Goal: Information Seeking & Learning: Check status

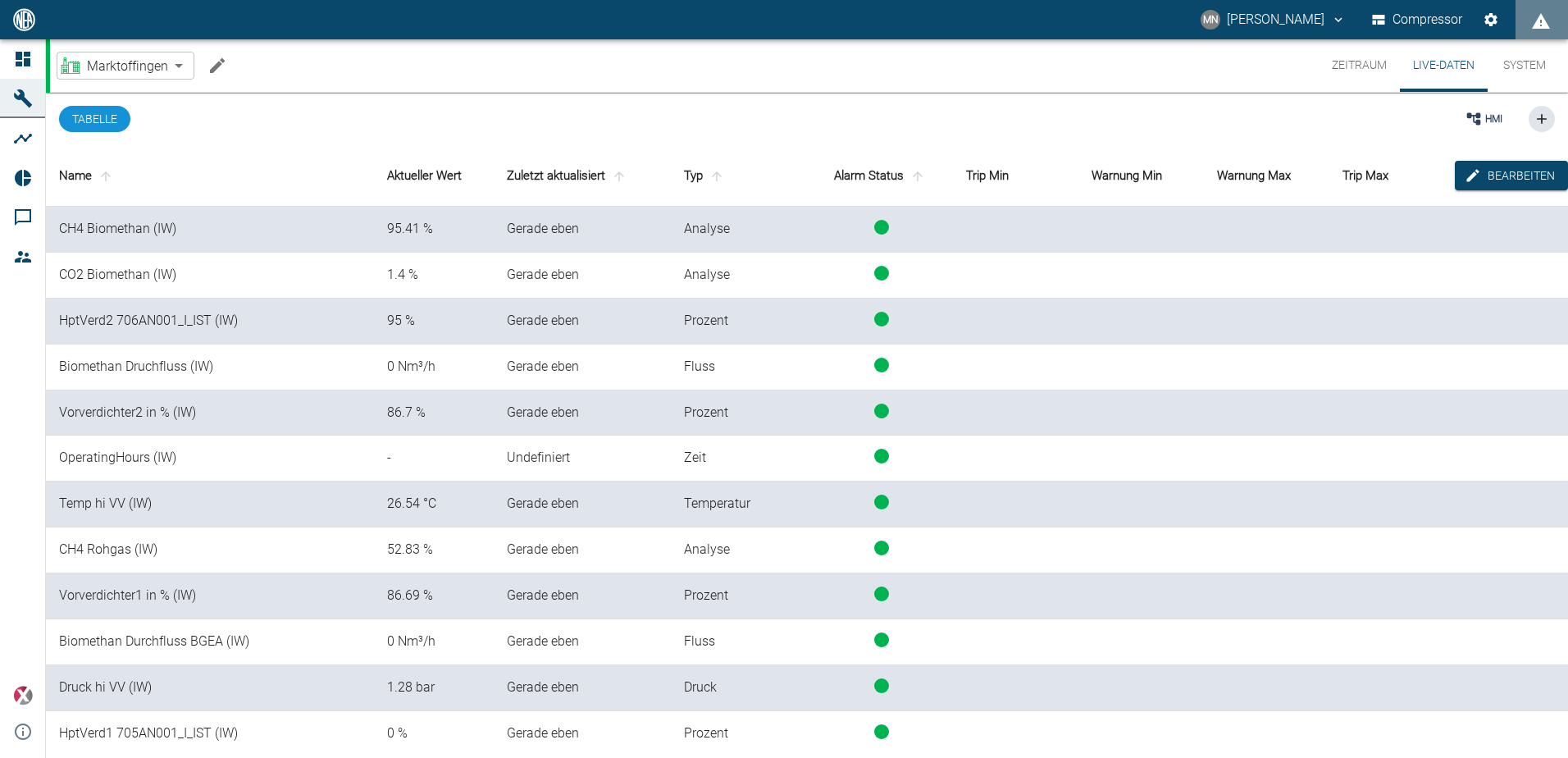
scroll to position [2, 0]
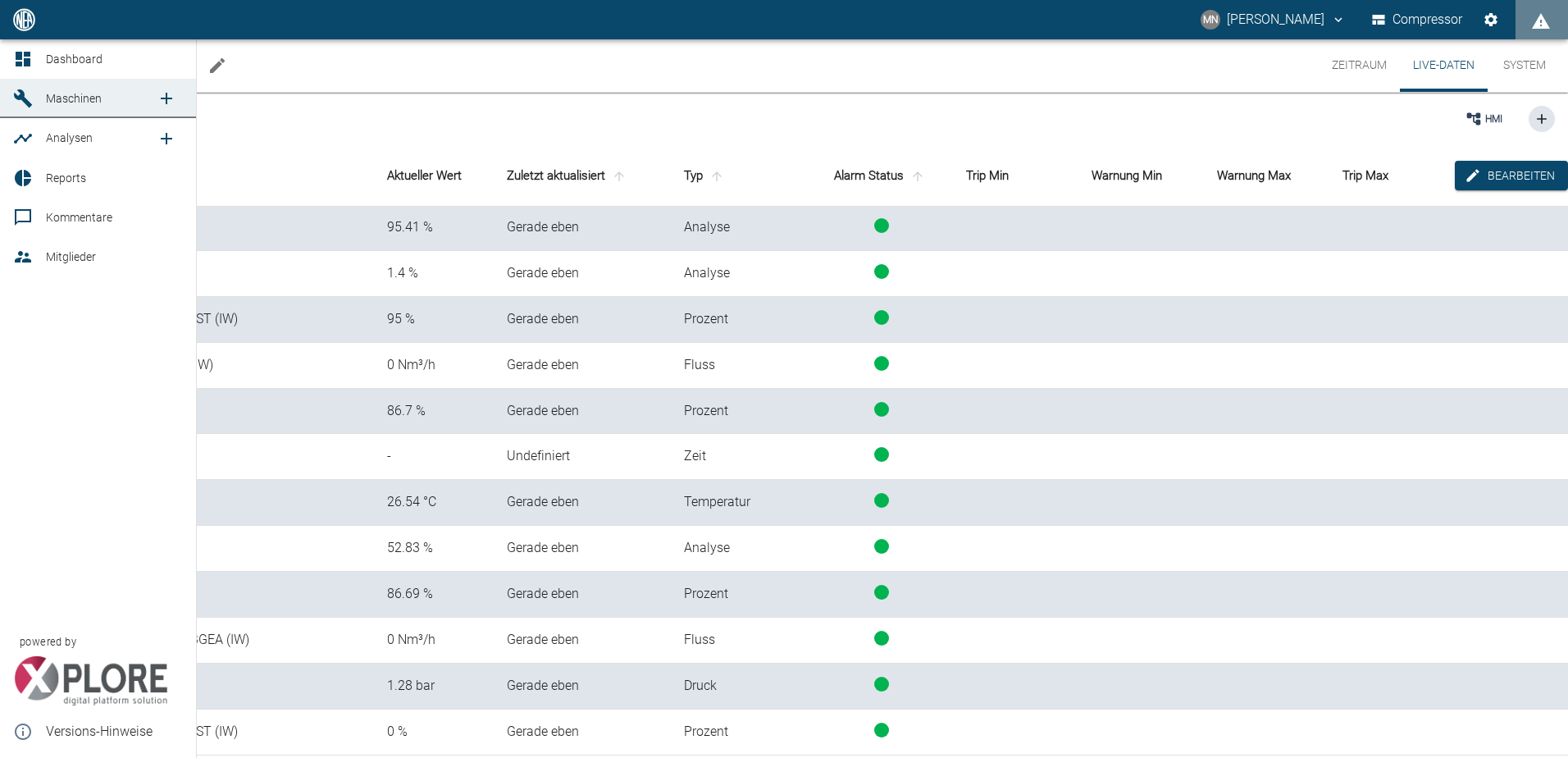
click at [46, 97] on link "Maschinen" at bounding box center [97, 97] width 196 height 39
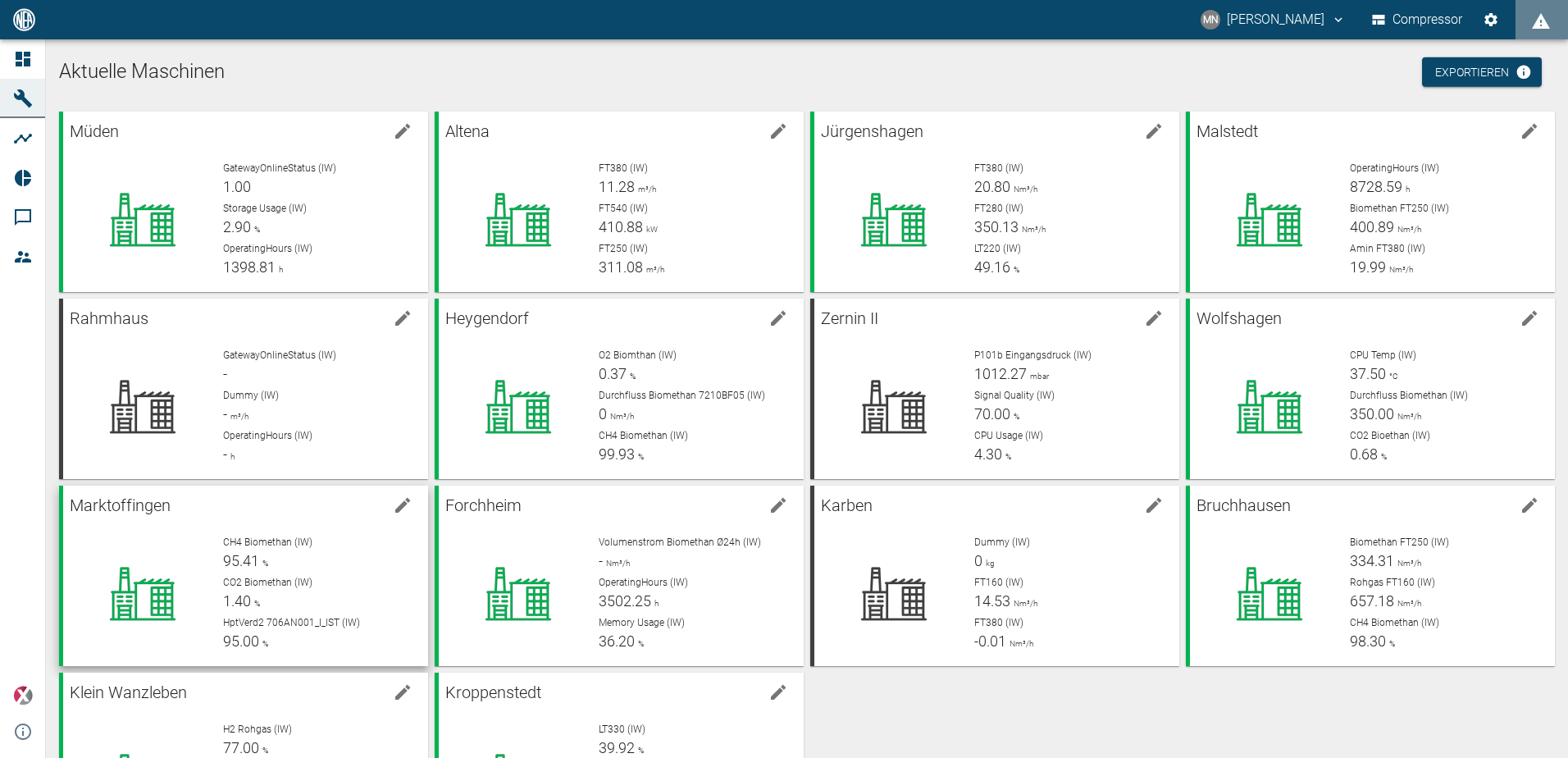
click at [319, 557] on div "CH4 Biomethan (IW) 95.41 %" at bounding box center [319, 553] width 192 height 37
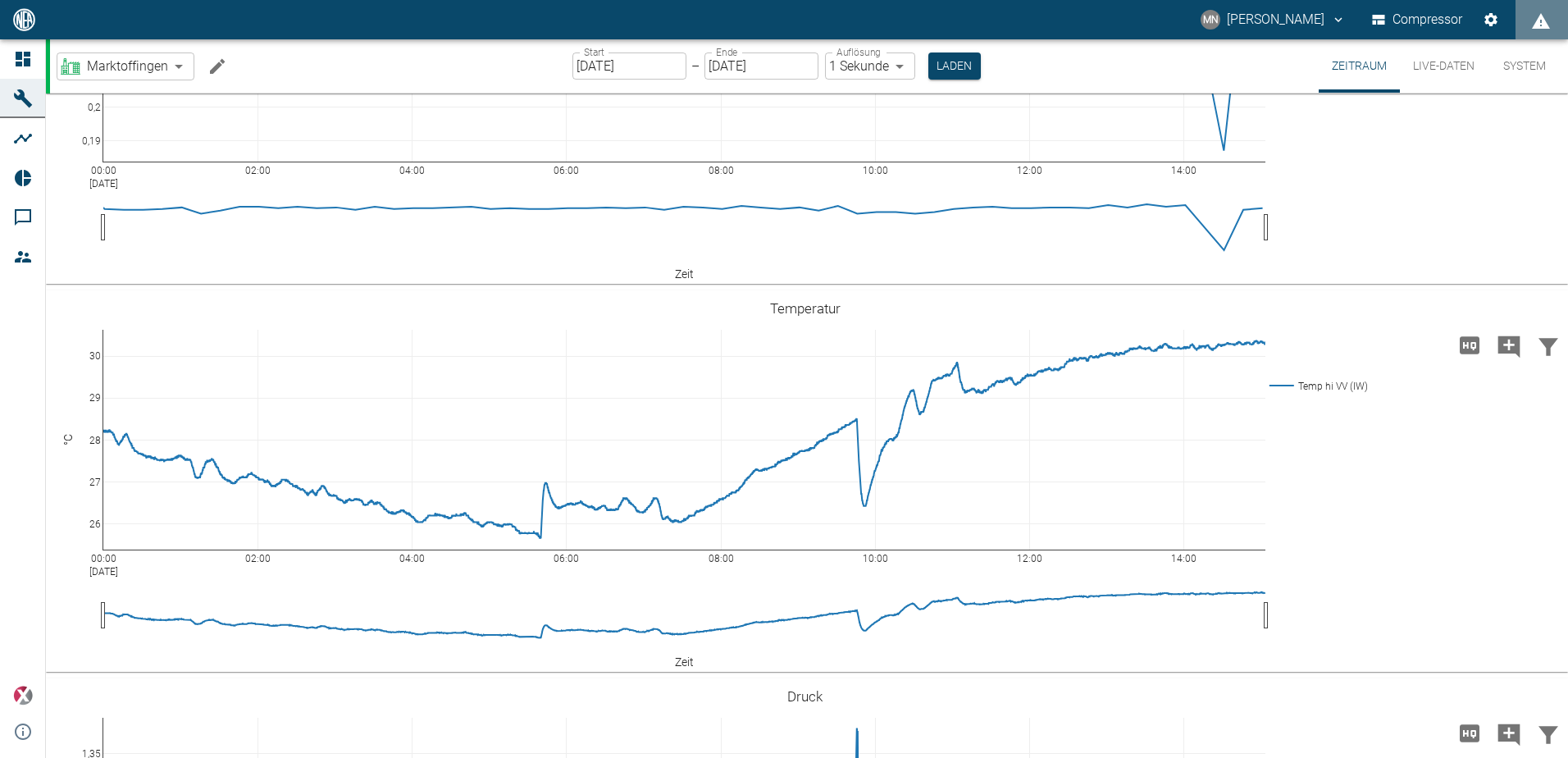
scroll to position [189, 0]
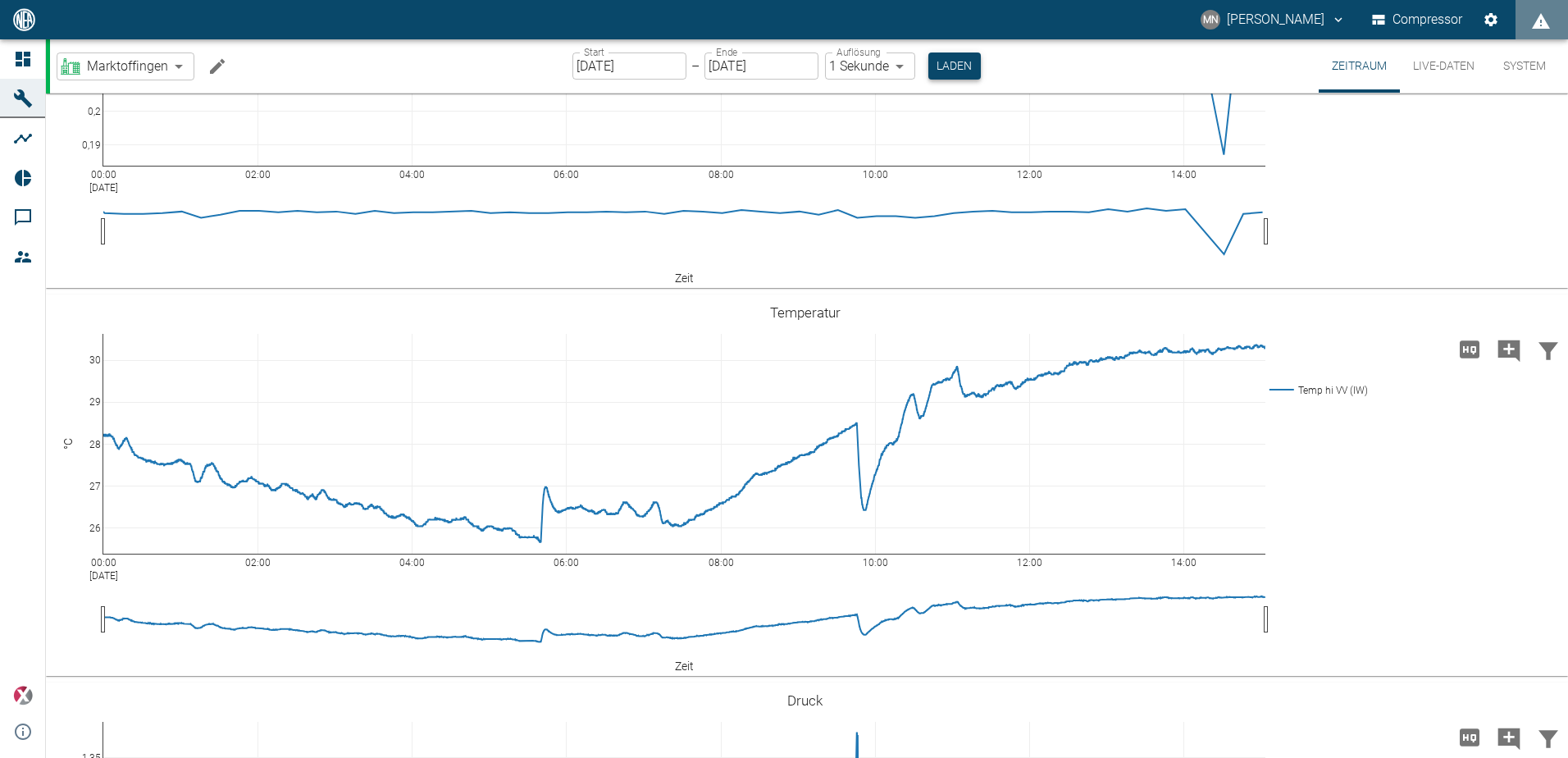
click at [940, 58] on button "Laden" at bounding box center [954, 67] width 53 height 27
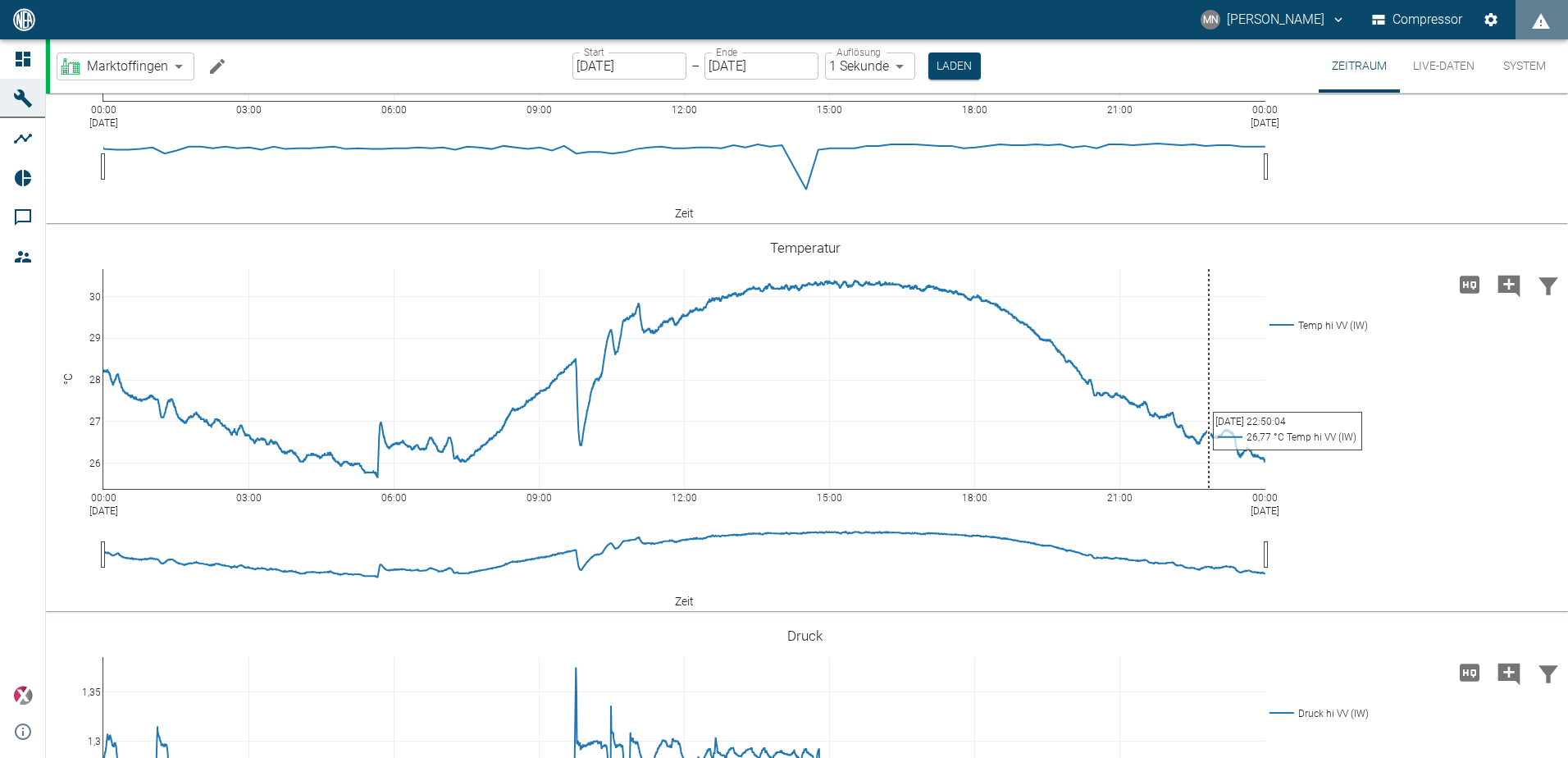
scroll to position [164, 0]
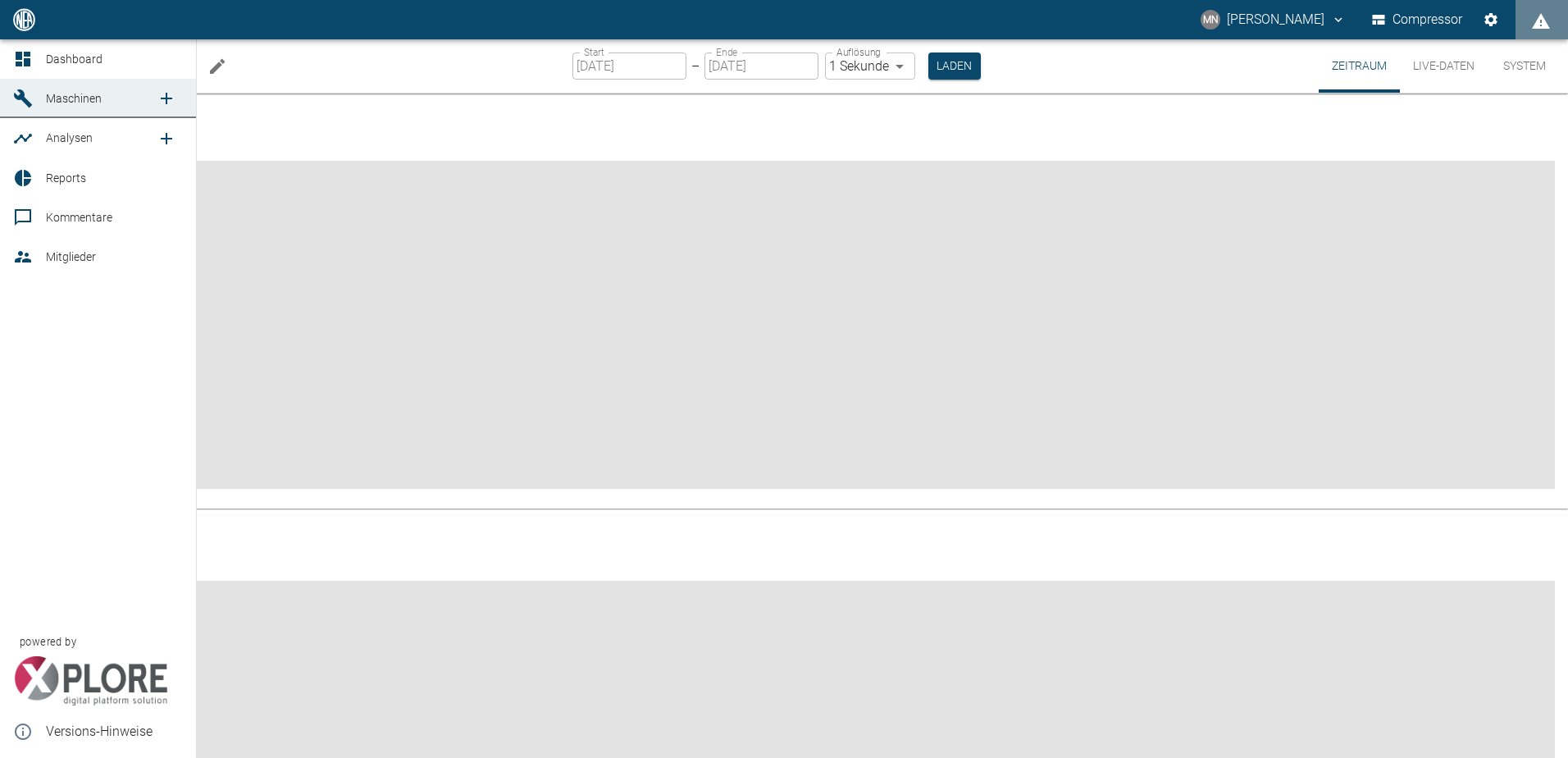
drag, startPoint x: 0, startPoint y: 0, endPoint x: 15, endPoint y: 96, distance: 97.2
click at [150, 96] on div at bounding box center [167, 98] width 33 height 33
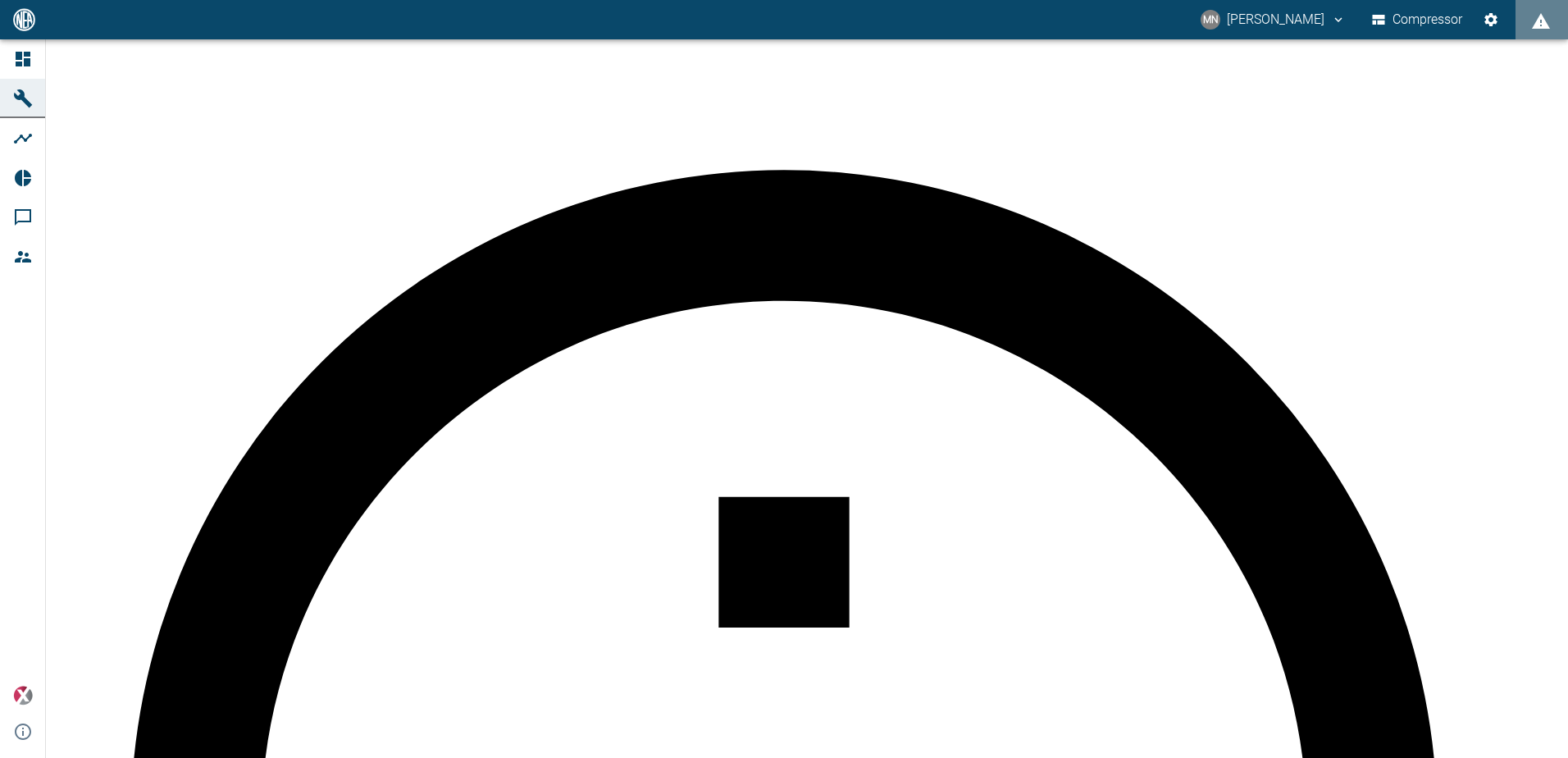
scroll to position [410, 0]
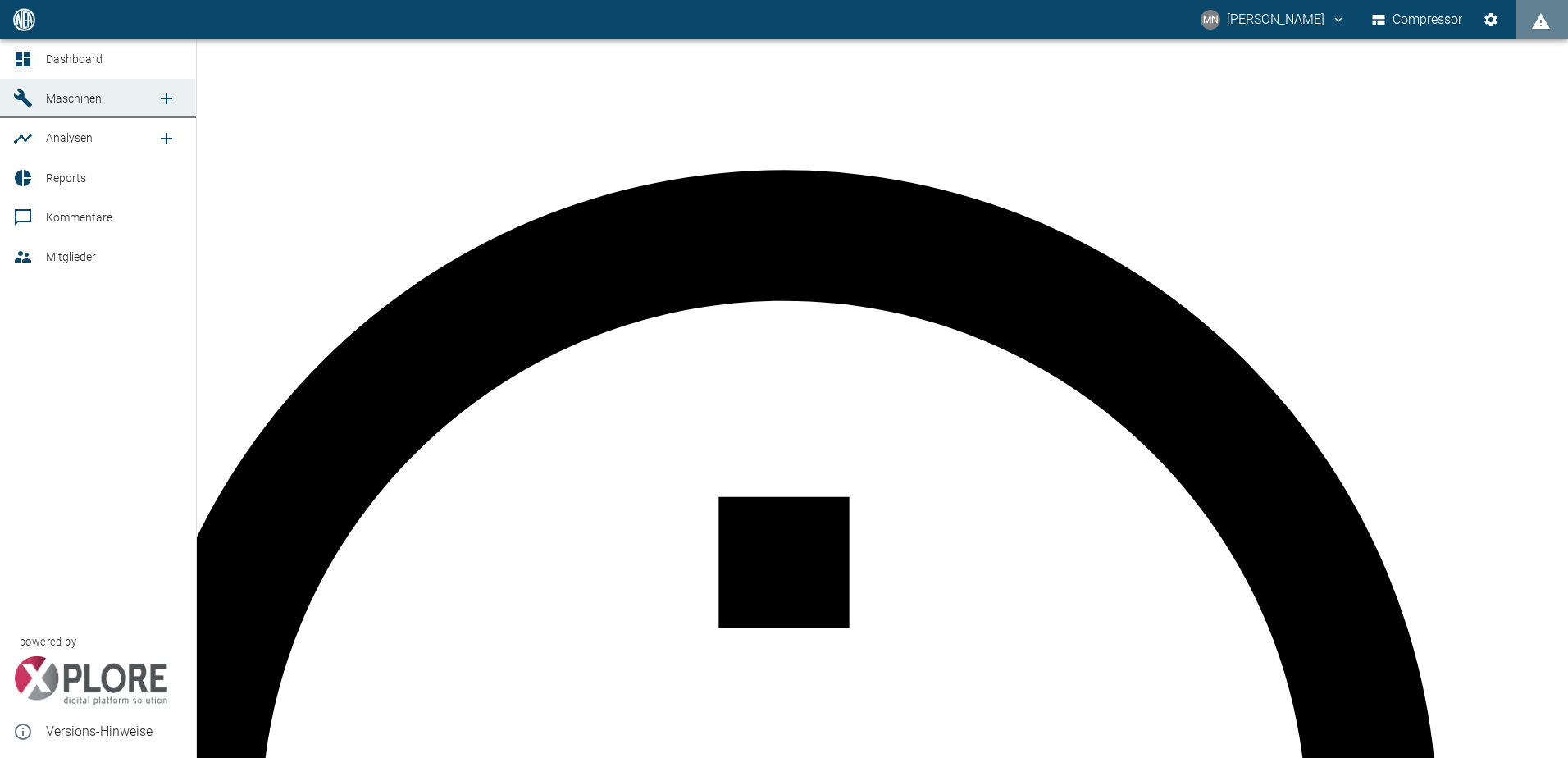
click at [28, 95] on icon at bounding box center [23, 98] width 20 height 20
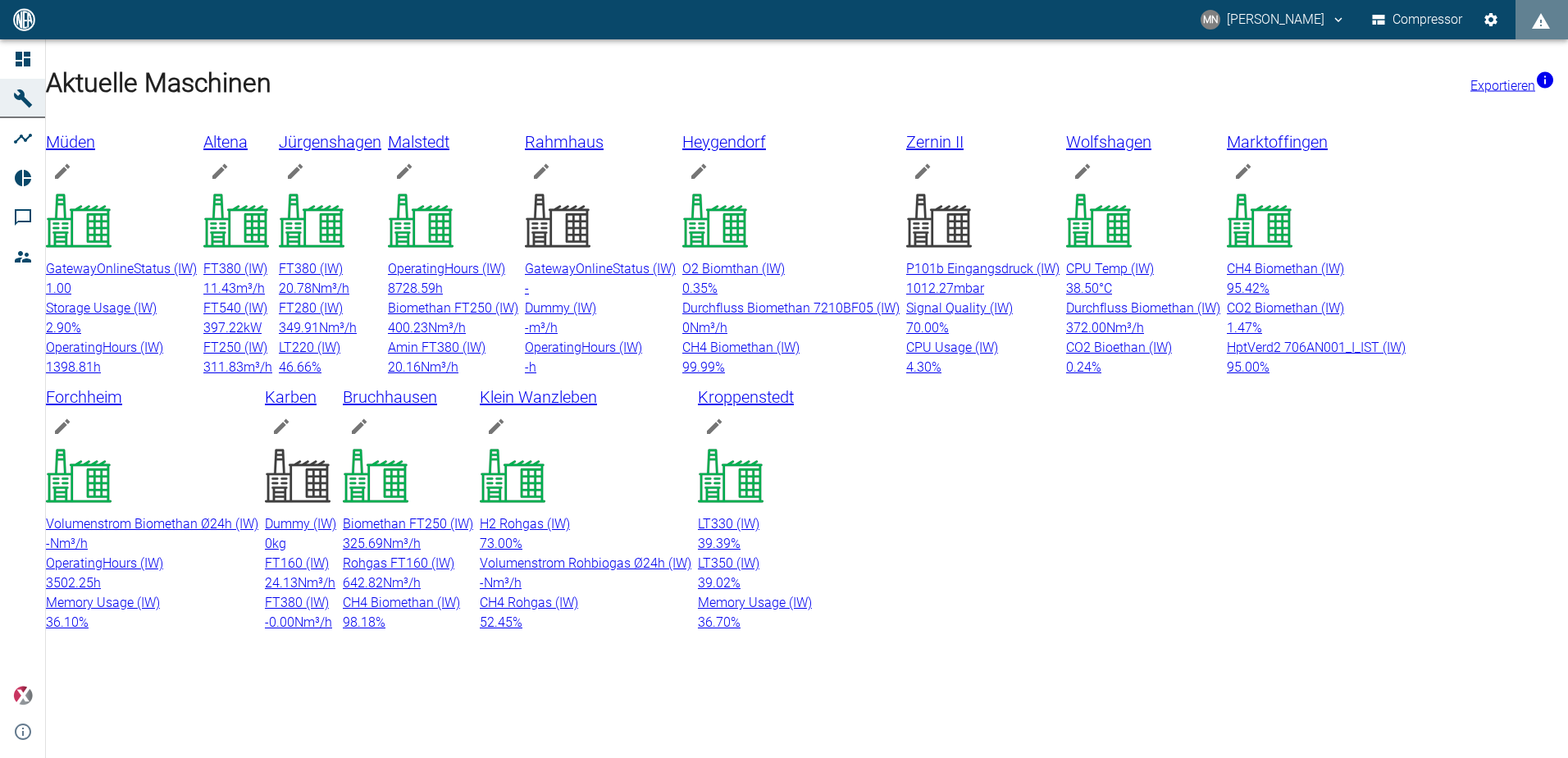
click at [1227, 299] on div "CH4 Biomethan (IW) 95.42 %" at bounding box center [1316, 279] width 178 height 39
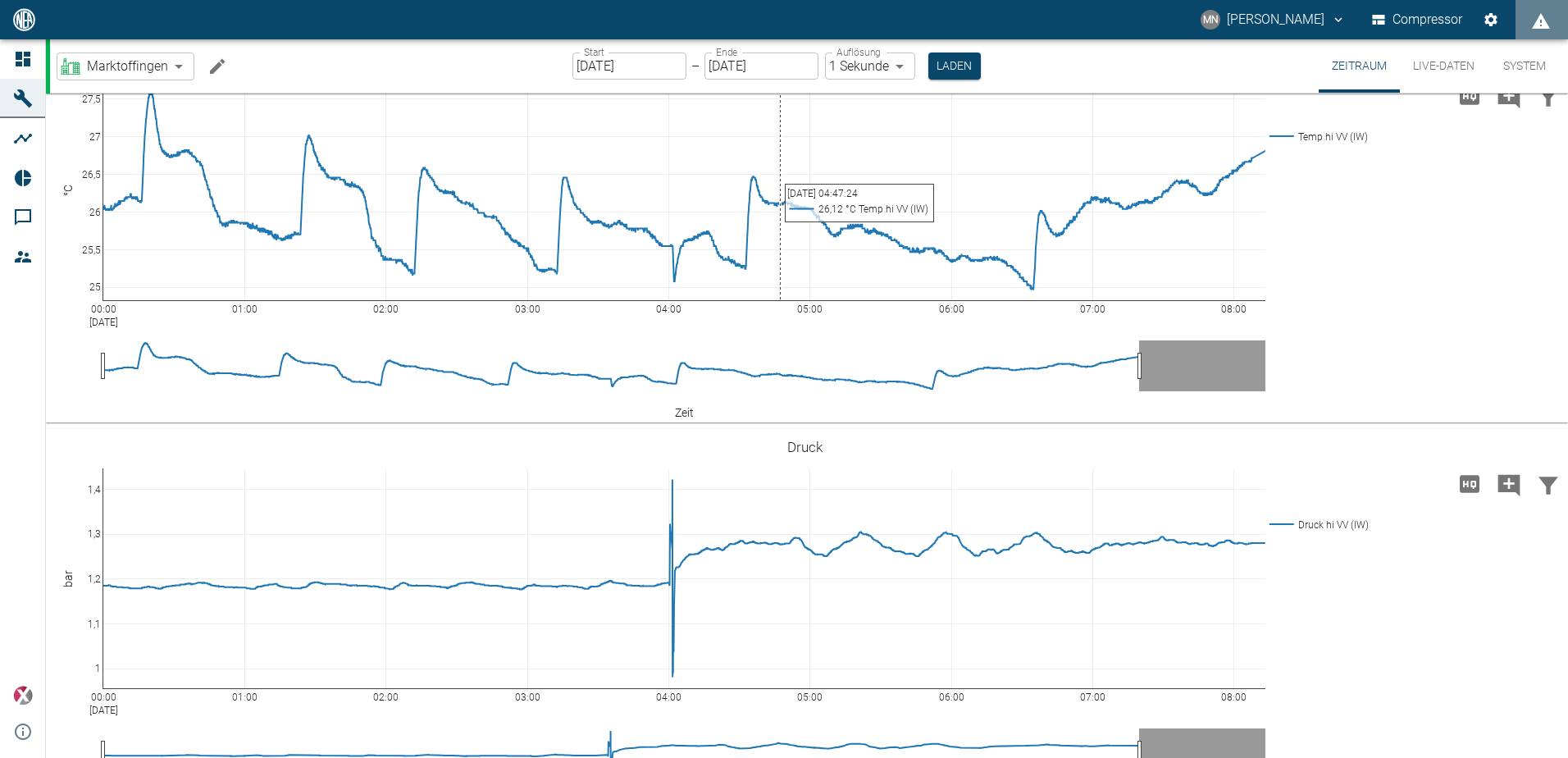
scroll to position [328, 0]
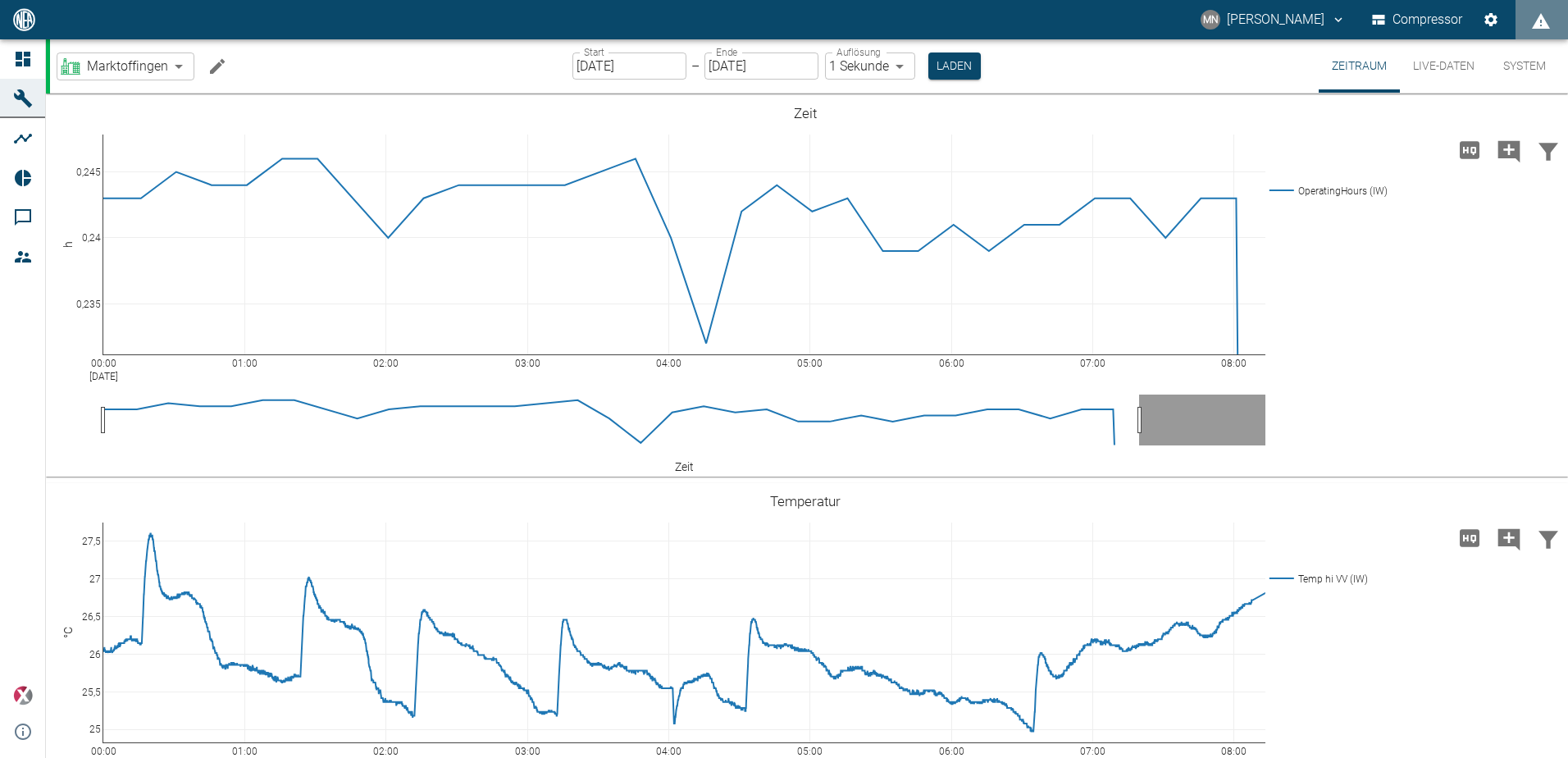
scroll to position [328, 0]
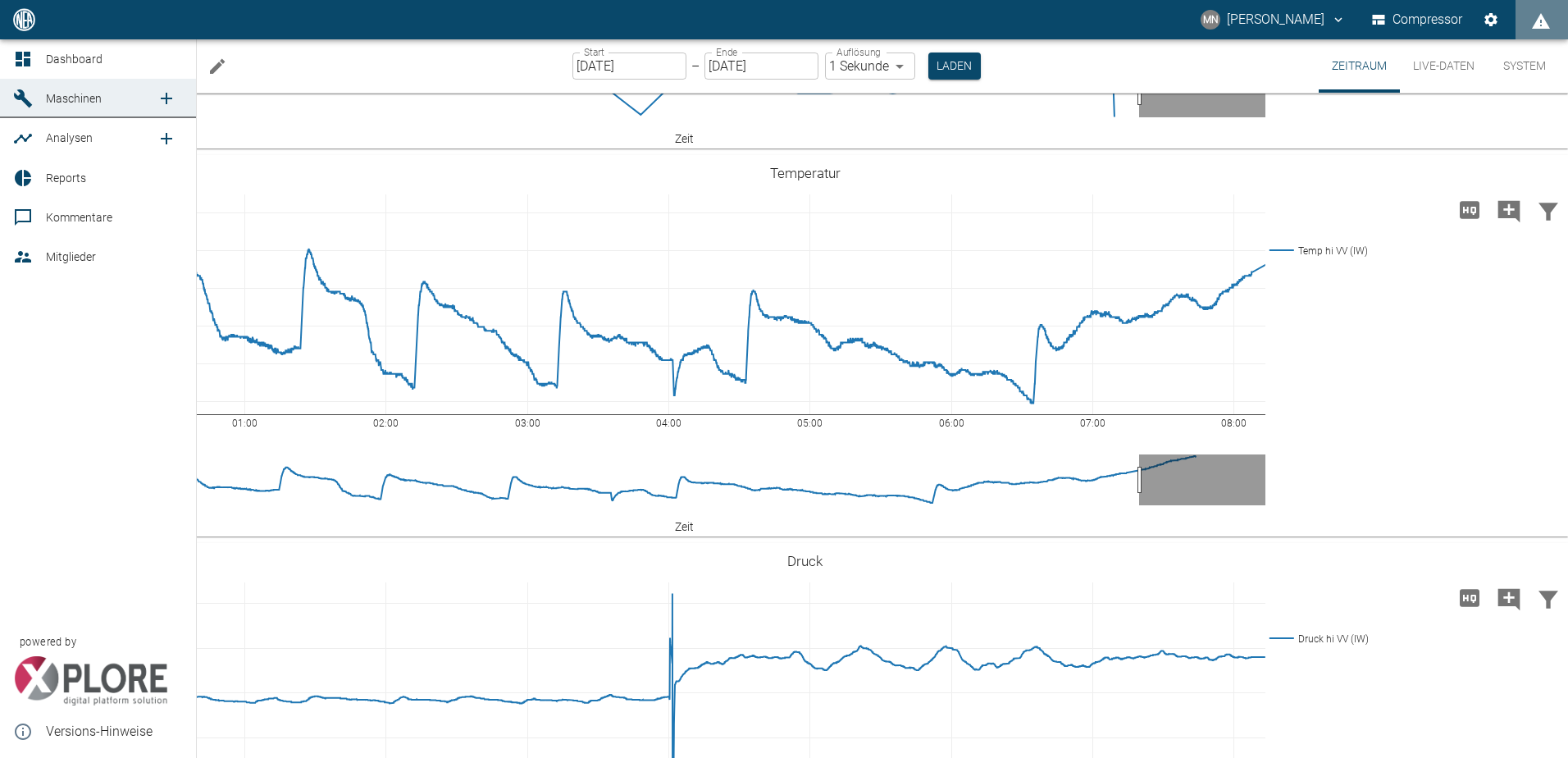
click at [22, 100] on icon at bounding box center [23, 98] width 18 height 18
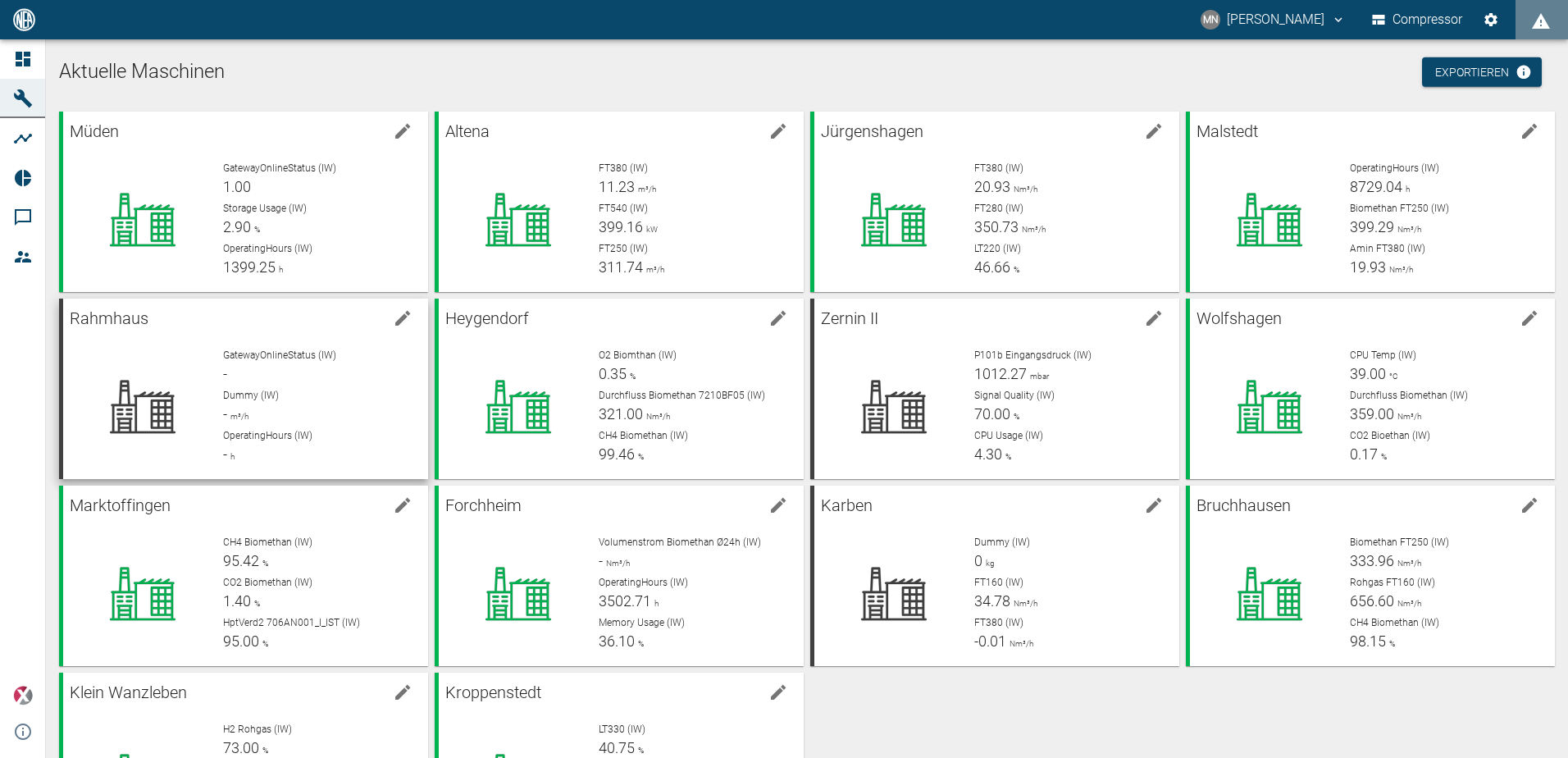
click at [243, 335] on div "GatewayOnlineStatus (IW) - Dummy (IW) - m³/h OperatingHours (IW) - h" at bounding box center [312, 400] width 205 height 131
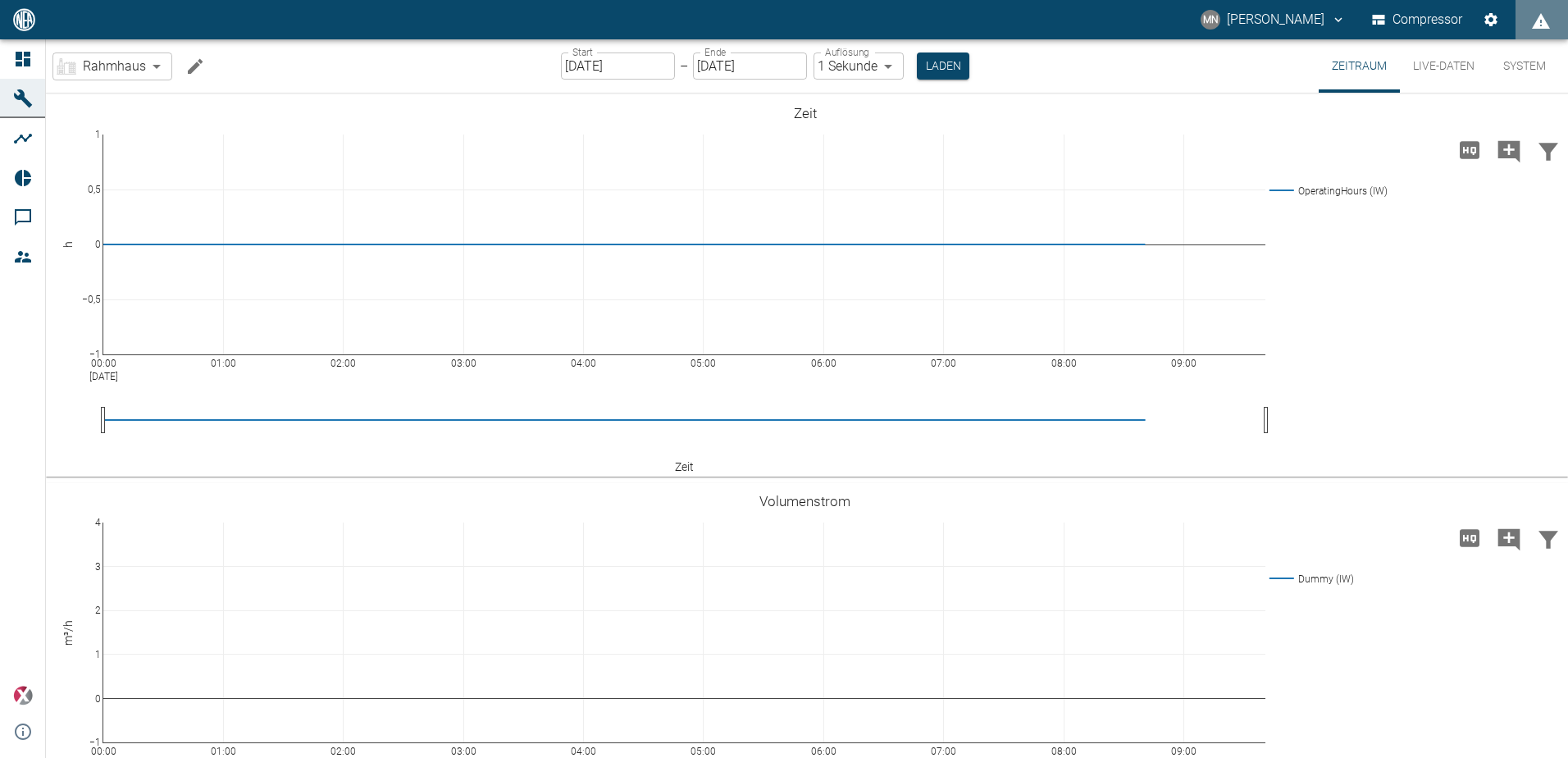
click at [1436, 66] on button "Live-Daten" at bounding box center [1443, 66] width 87 height 54
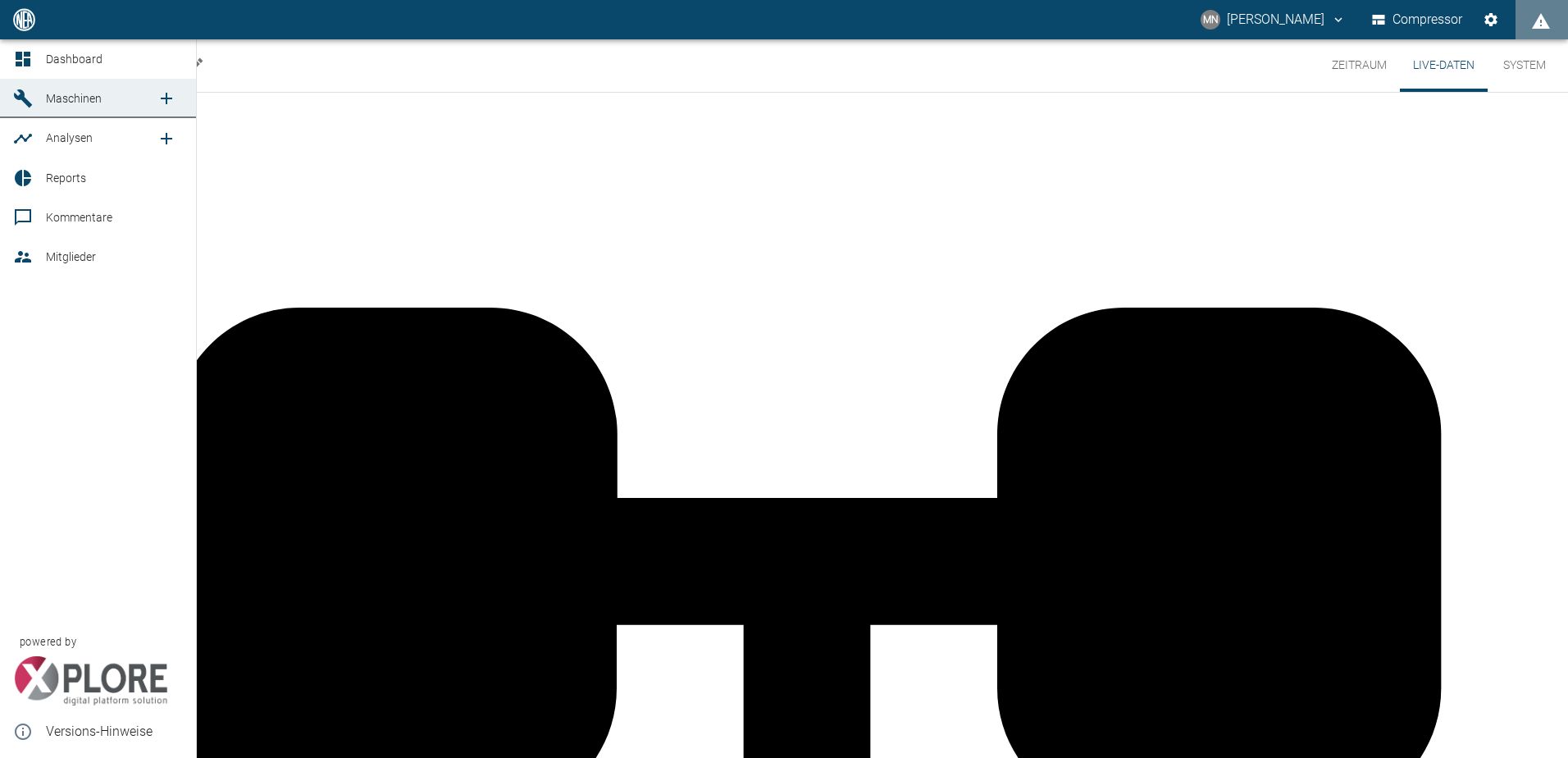
click at [25, 98] on icon at bounding box center [23, 98] width 18 height 18
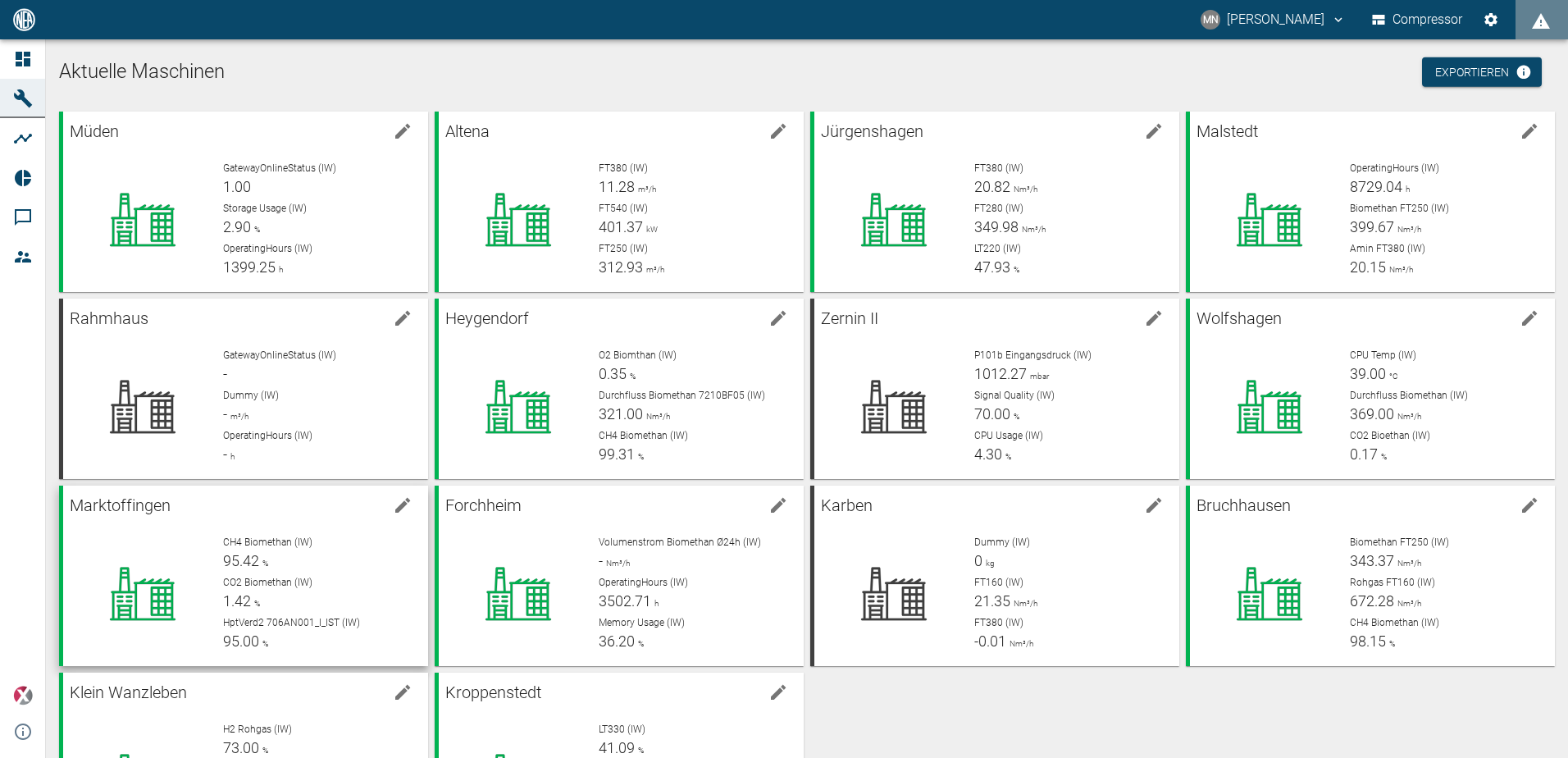
click at [341, 541] on p "CH4 Biomethan (IW)" at bounding box center [319, 542] width 192 height 15
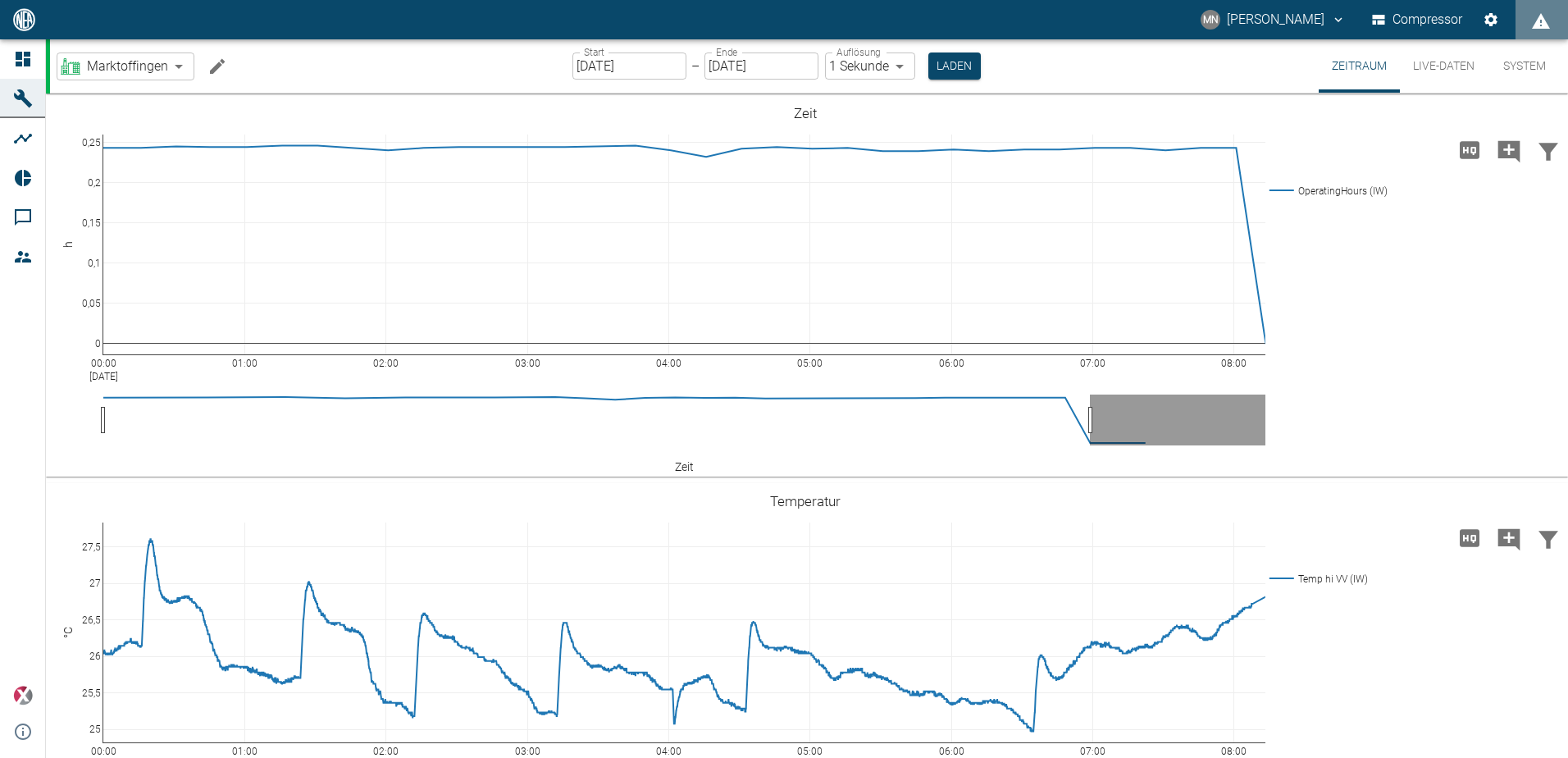
click at [1445, 62] on button "Live-Daten" at bounding box center [1443, 66] width 87 height 54
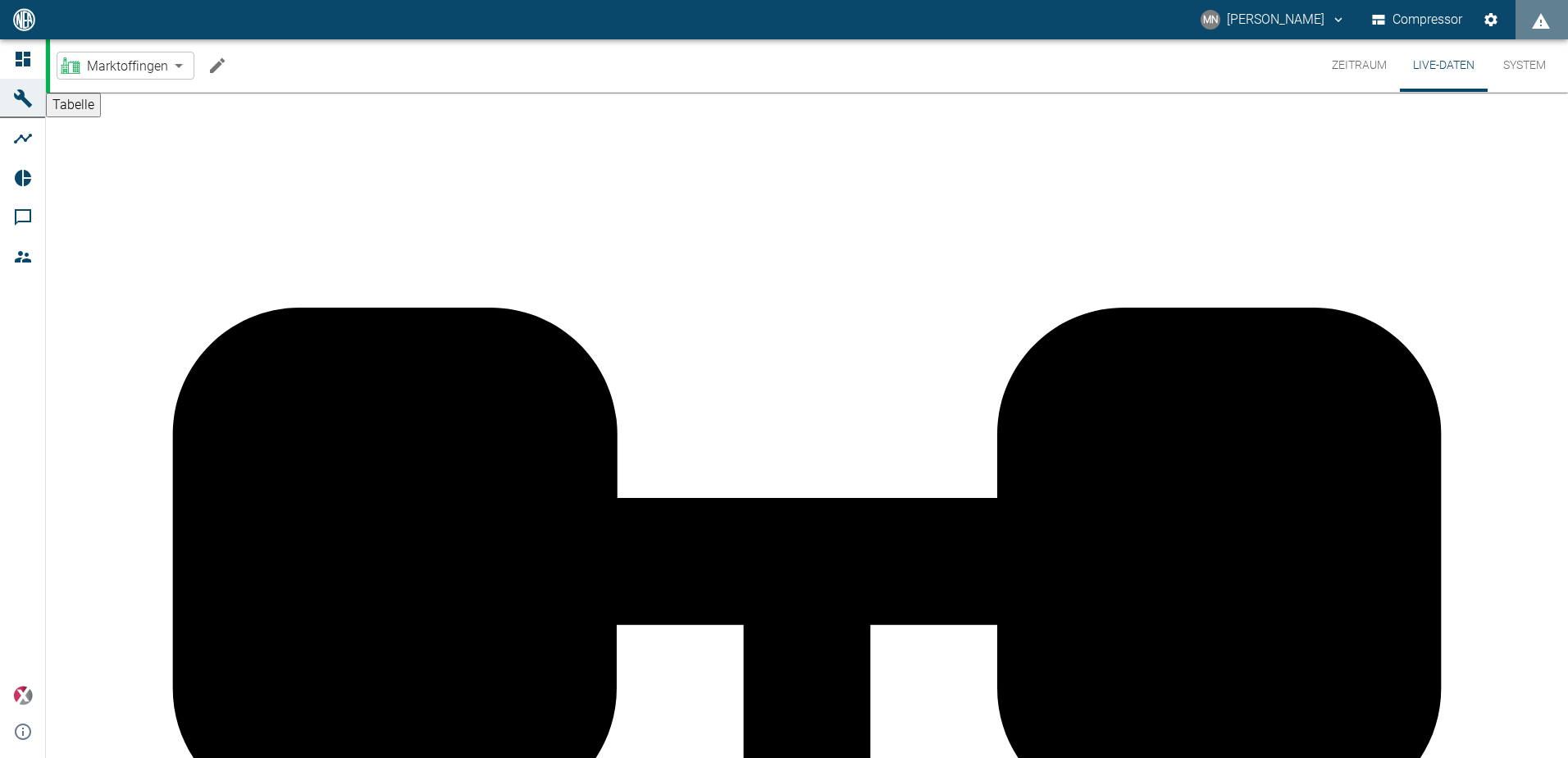
click at [91, 118] on button "Tabelle" at bounding box center [73, 105] width 55 height 25
click at [1335, 62] on button "Zeitraum" at bounding box center [1359, 66] width 81 height 53
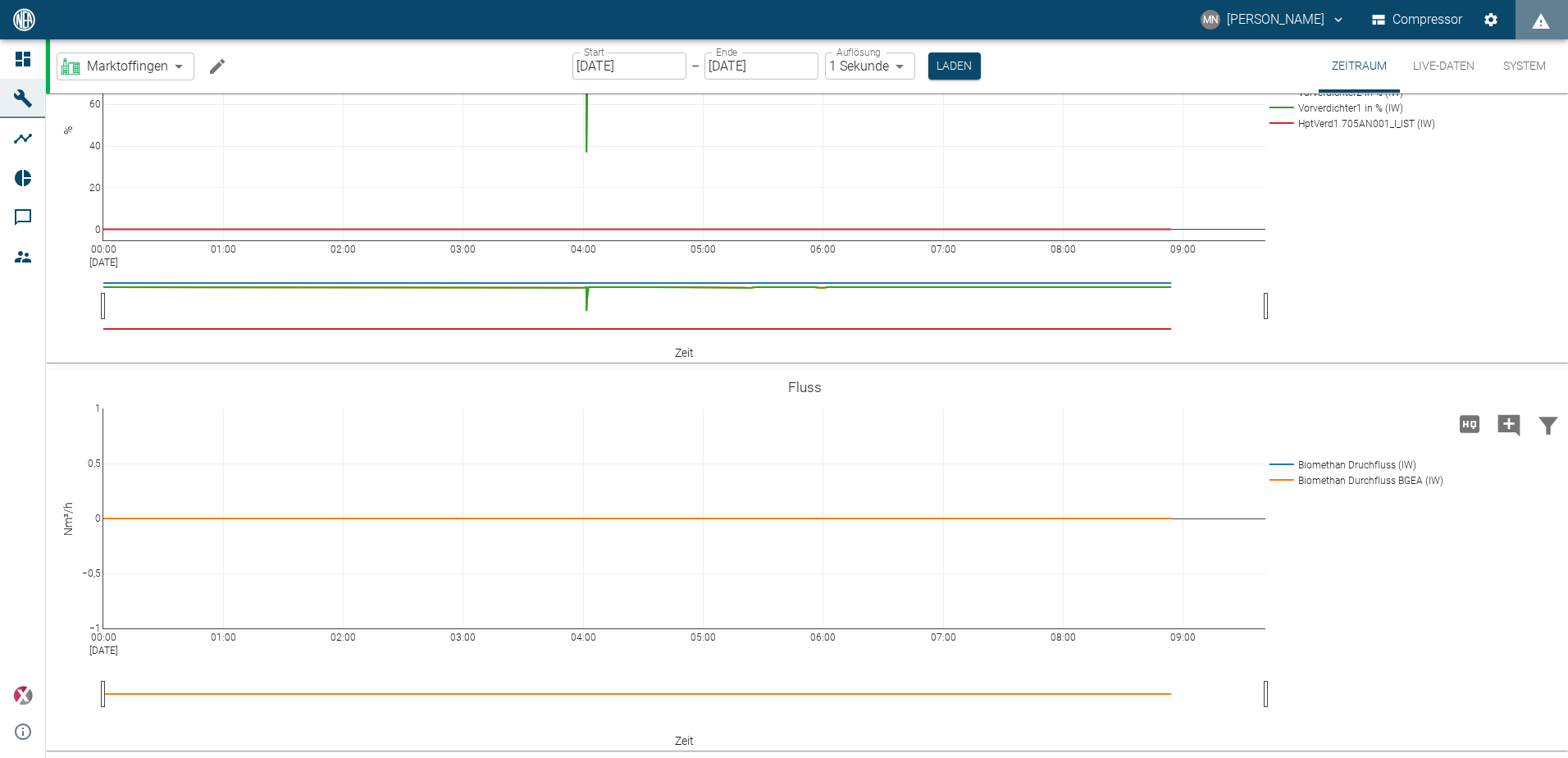
scroll to position [1067, 0]
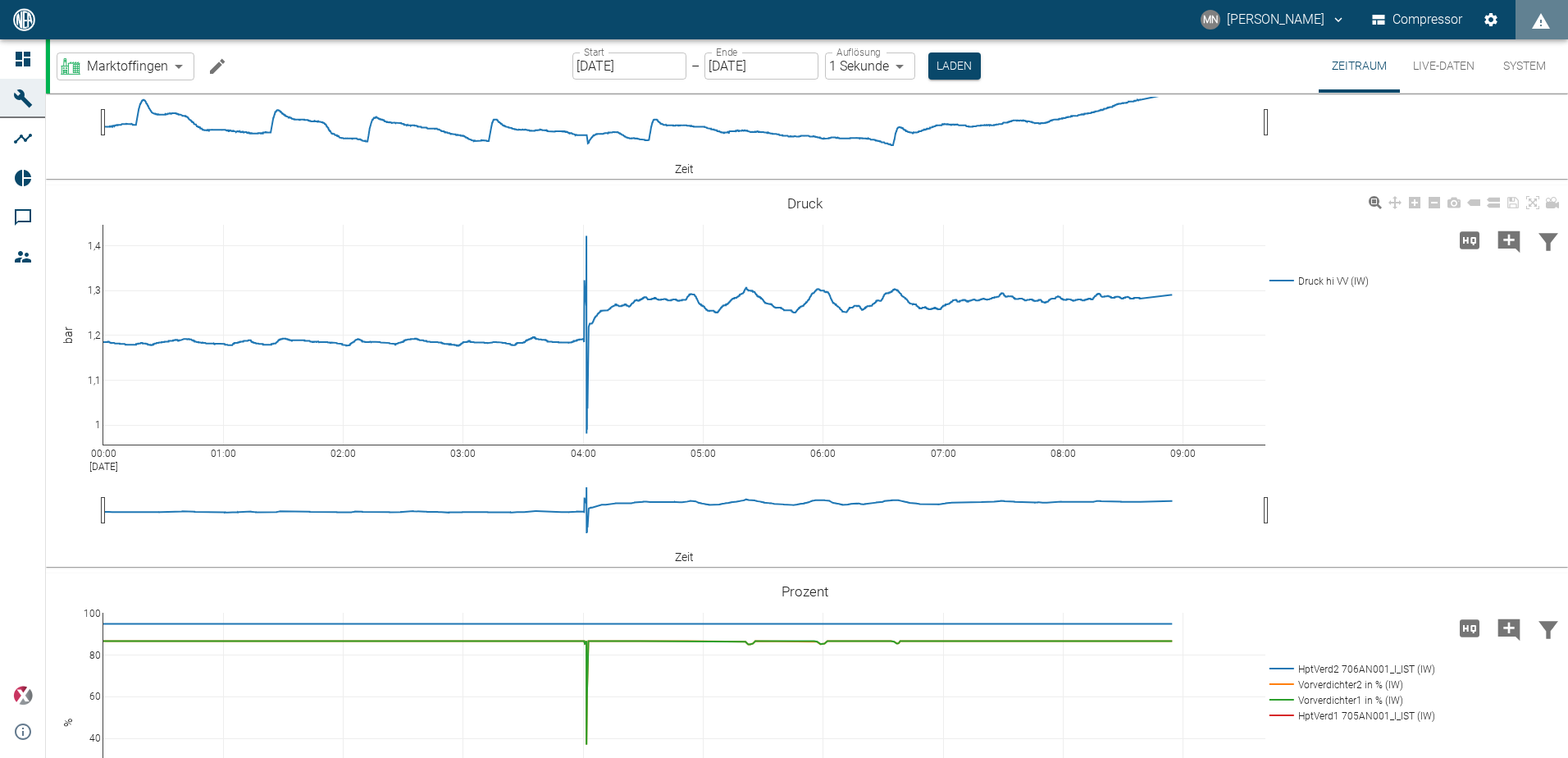
scroll to position [738, 0]
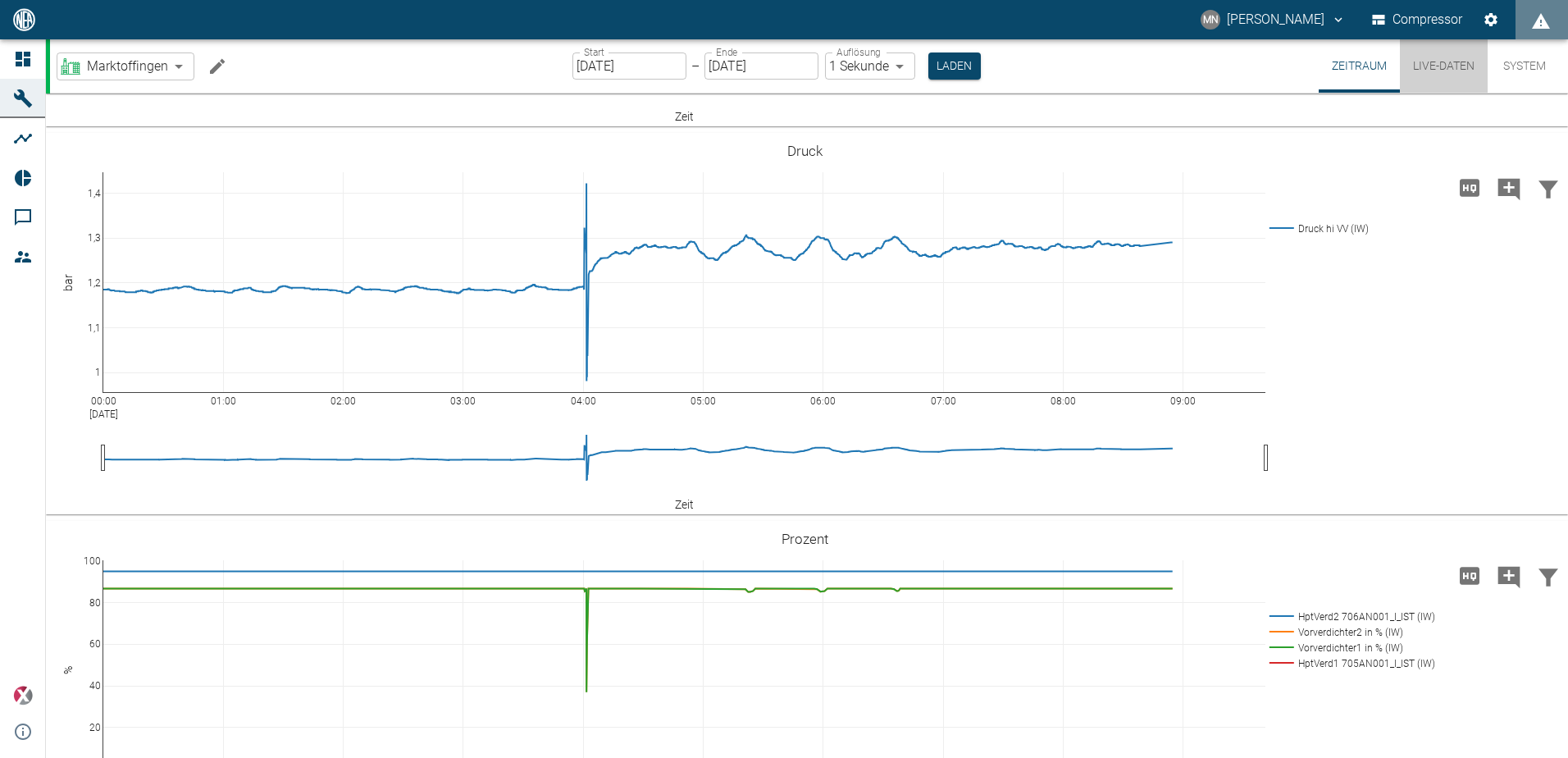
click at [1419, 61] on button "Live-Daten" at bounding box center [1443, 66] width 87 height 54
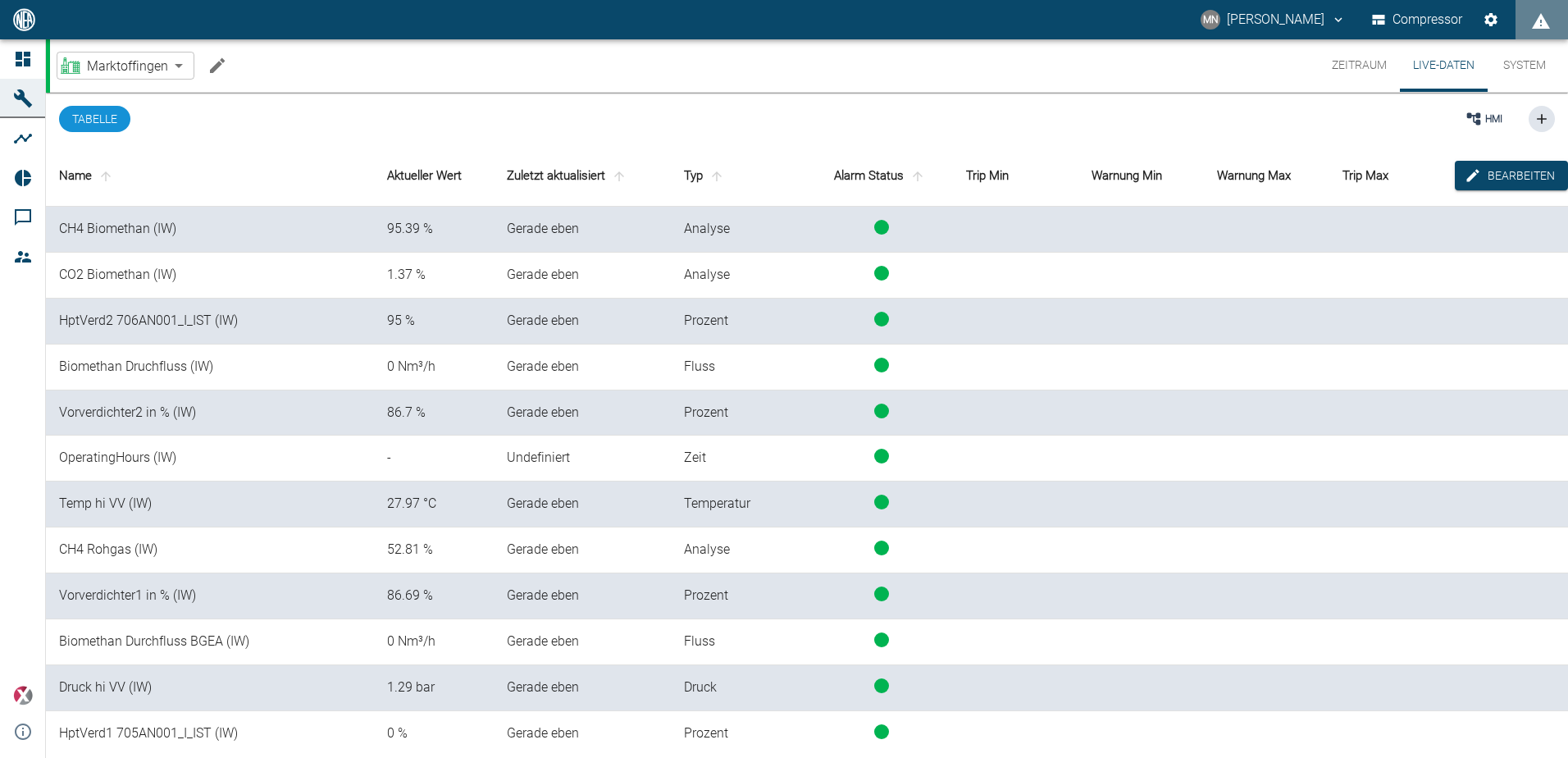
scroll to position [2, 0]
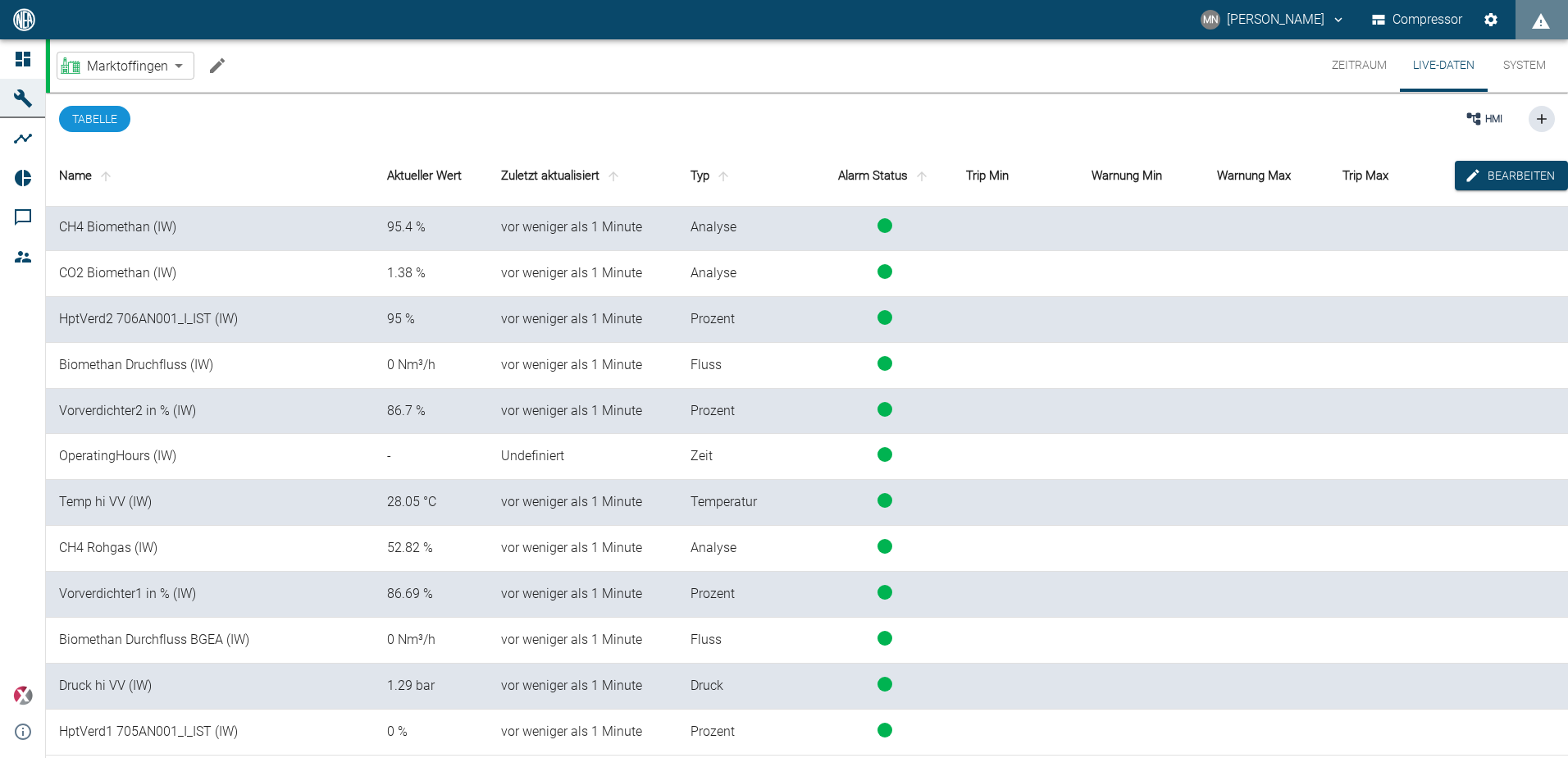
click at [1360, 70] on button "Zeitraum" at bounding box center [1359, 66] width 81 height 53
